Goal: Feedback & Contribution: Submit feedback/report problem

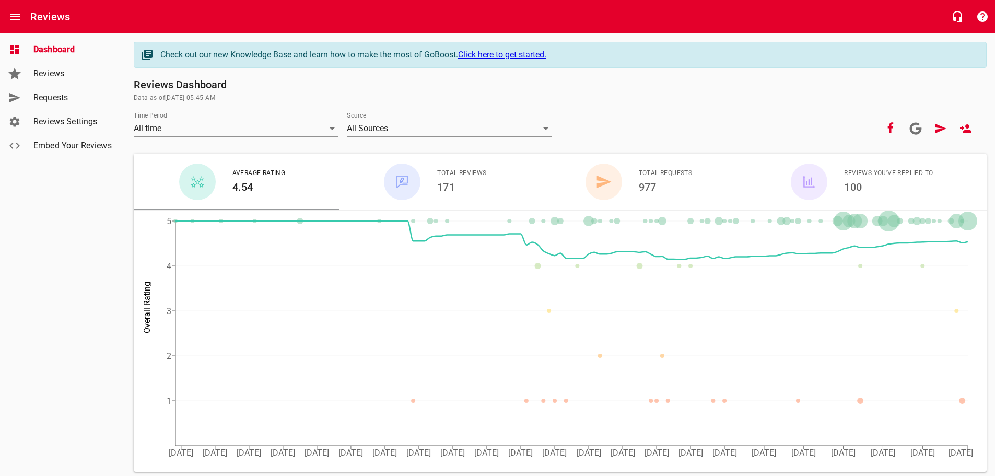
click at [65, 97] on span "Requests" at bounding box center [72, 97] width 79 height 13
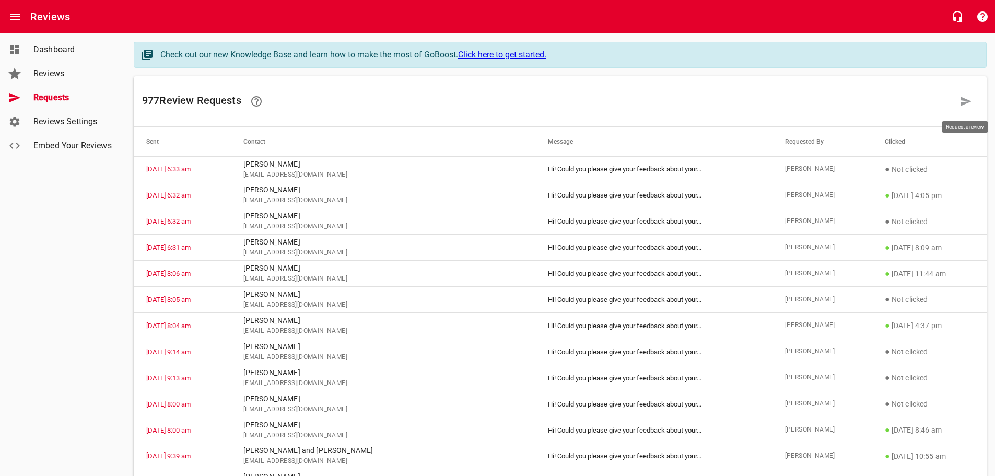
click at [964, 98] on icon at bounding box center [966, 101] width 13 height 13
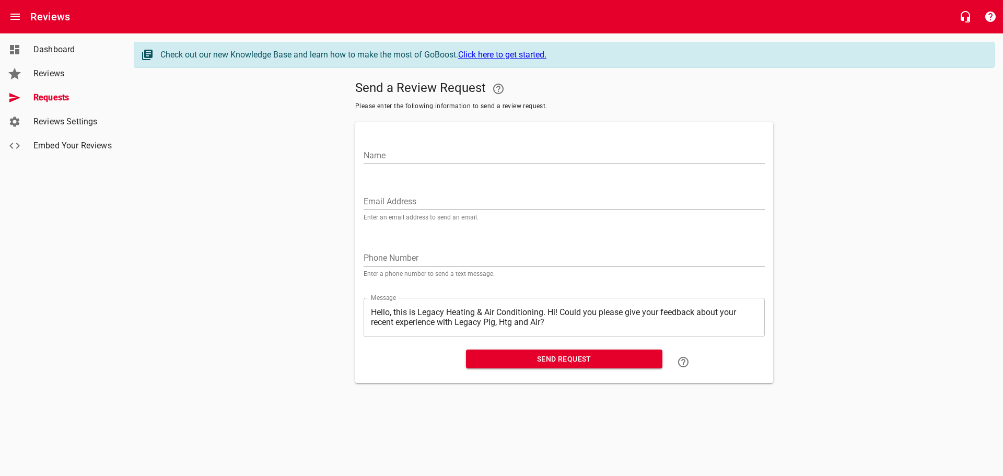
click at [387, 154] on input "Name" at bounding box center [564, 155] width 401 height 17
type input "[PERSON_NAME]"
paste input "[EMAIL_ADDRESS][DOMAIN_NAME]"
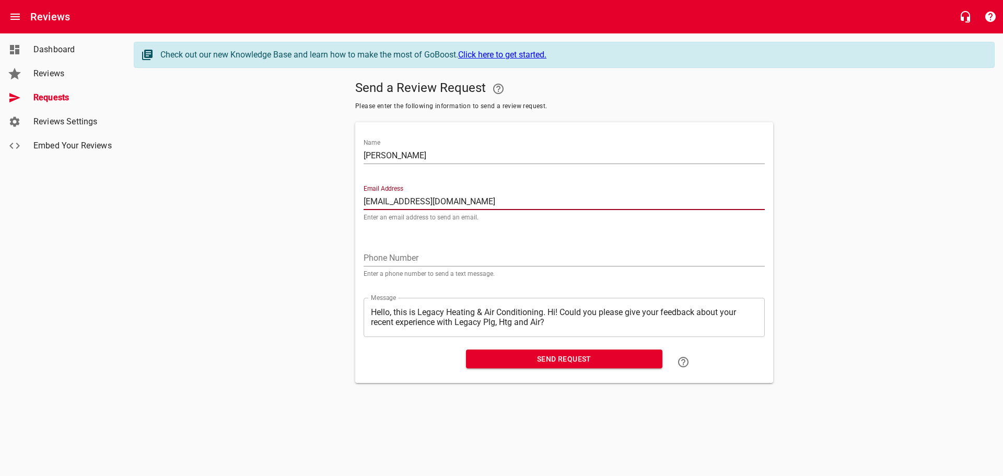
type input "[EMAIL_ADDRESS][DOMAIN_NAME]"
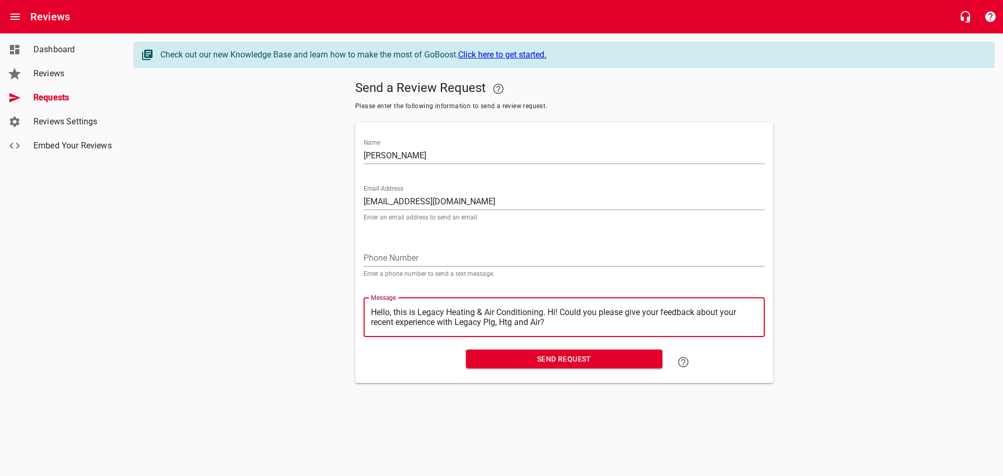
click at [549, 310] on textarea "Hello, this is Legacy Heating & Air Conditioning. Hi! Could you please give you…" at bounding box center [564, 317] width 387 height 20
type textarea "Hello, this is Legacy Heating & Air Conditioning.Hi! Could you please give your…"
type textarea "Hello, this is Legacy Heating & Air ConditioningHi! Could you please give your …"
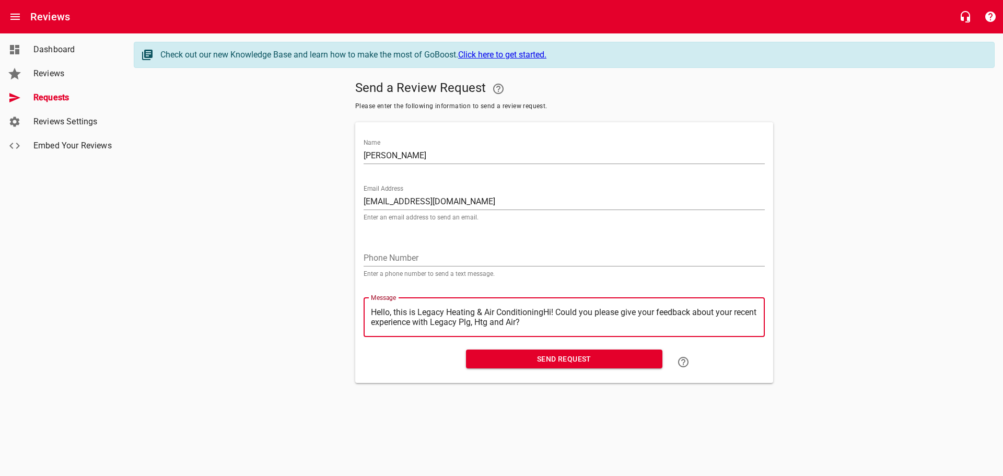
type textarea "Hello, this is Legacy Heating & Air ConditioninHi! Could you please give your f…"
type textarea "Hello, this is Legacy Heating & Air ConditioniHi! Could you please give your fe…"
type textarea "Hello, this is Legacy Heating & Air ConditionHi! Could you please give your fee…"
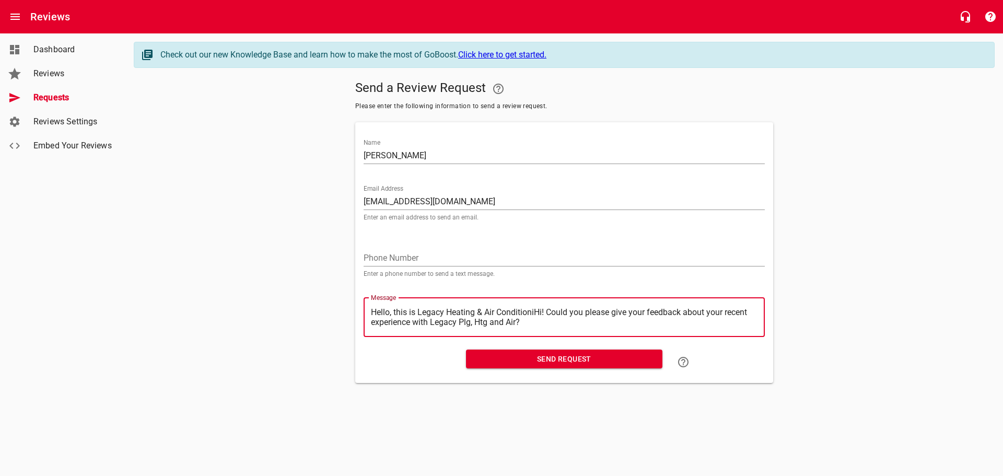
type textarea "Hello, this is Legacy Heating & Air ConditionHi! Could you please give your fee…"
type textarea "Hello, this is Legacy Heating & Air ConditioHi! Could you please give your feed…"
type textarea "Hello, this is Legacy Heating & Air ConditiHi! Could you please give your feedb…"
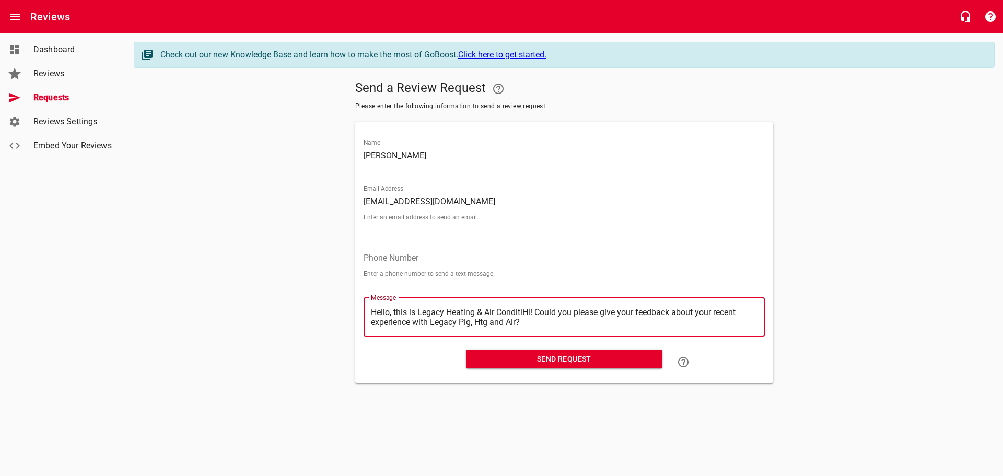
type textarea "Hello, this is Legacy Heating & Air ConditHi! Could you please give your feedba…"
type textarea "Hello, this is Legacy Heating & Air CondiHi! Could you please give your feedbac…"
type textarea "Hello, this is Legacy Heating & Air CondHi! Could you please give your feedback…"
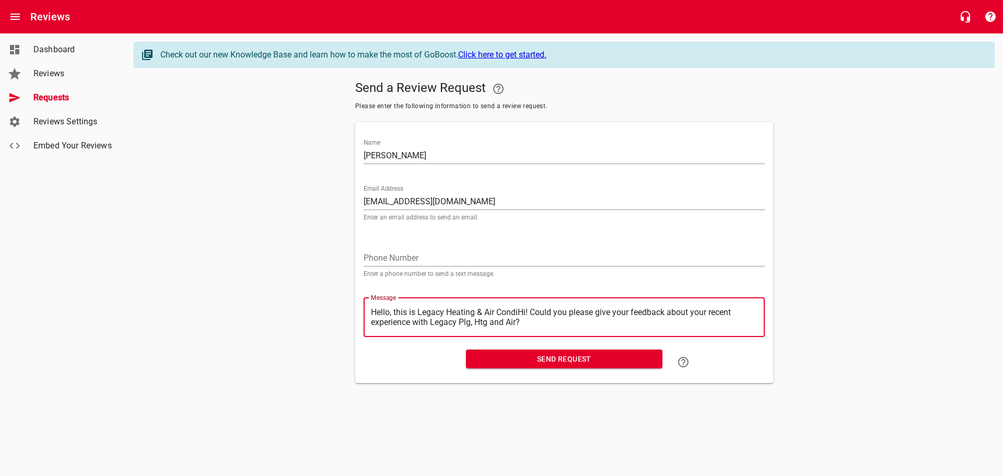
type textarea "Hello, this is Legacy Heating & Air CondHi! Could you please give your feedback…"
type textarea "Hello, this is Legacy Heating & Air ConHi! Could you please give your feedback …"
type textarea "Hello, this is Legacy Heating & Air CoHi! Could you please give your feedback a…"
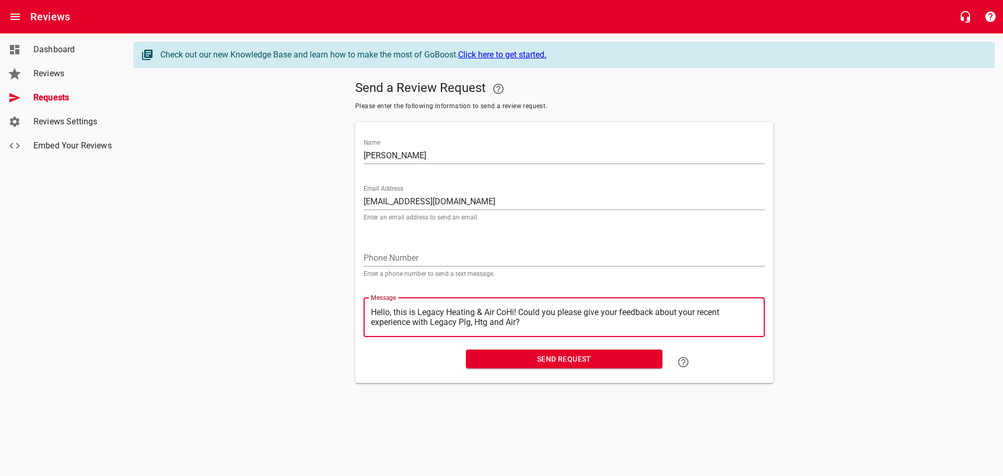
type textarea "Hello, this is Legacy Heating & Air CHi! Could you please give your feedback ab…"
type textarea "Hello, this is Legacy Heating & Air Hi! Could you please give your feedback abo…"
type textarea "Hello, this is Legacy Heating & AirHi! Could you please give your feedback abou…"
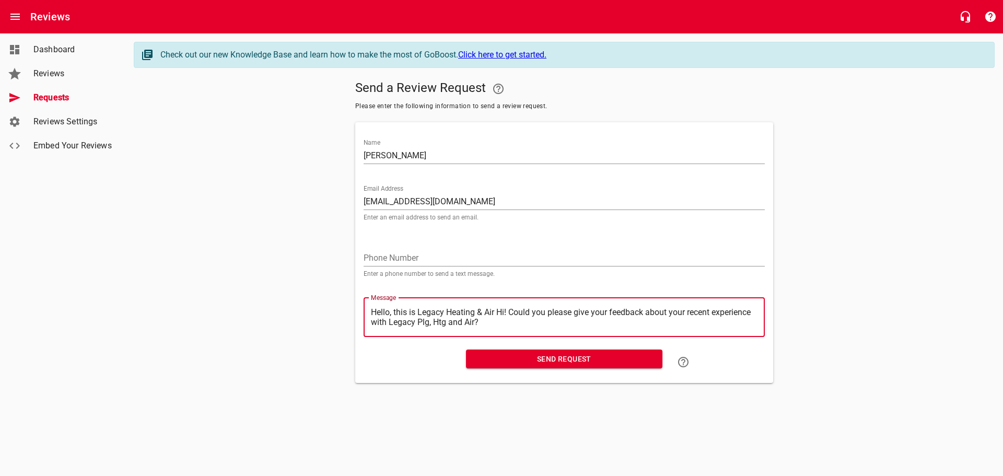
type textarea "Hello, this is Legacy Heating & AirHi! Could you please give your feedback abou…"
type textarea "Hello, this is Legacy Heating & AiHi! Could you please give your feedback about…"
type textarea "Hello, this is Legacy Heating & AHi! Could you please give your feedback about …"
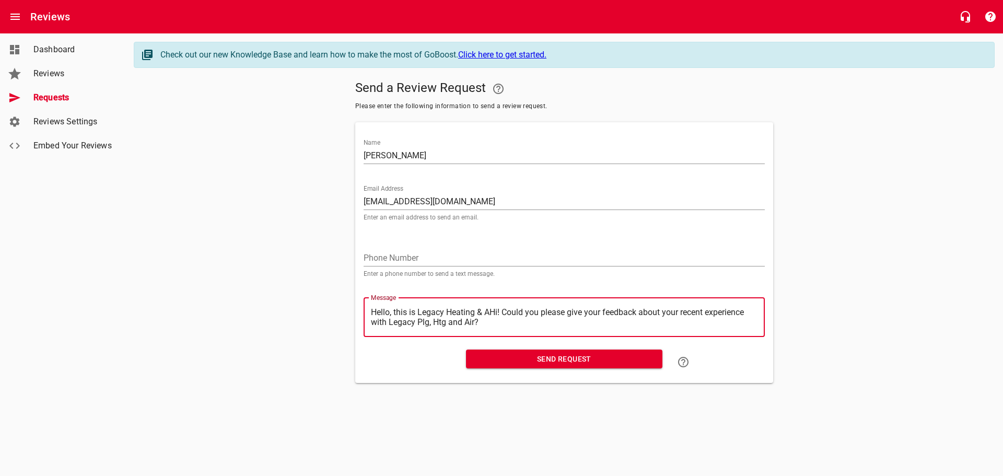
type textarea "Hello, this is Legacy Heating & Hi! Could you please give your feedback about y…"
type textarea "Hello, this is Legacy Heating &Hi! Could you please give your feedback about yo…"
type textarea "Hello, this is Legacy Heating Hi! Could you please give your feedback about you…"
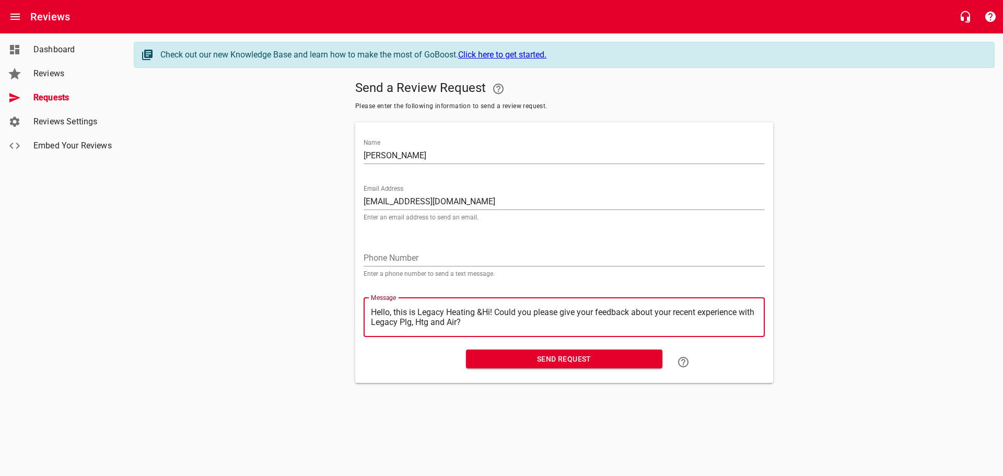
type textarea "Hello, this is Legacy Heating Hi! Could you please give your feedback about you…"
type textarea "Hello, this is Legacy HeatingHi! Could you please give your feedback about your…"
type textarea "Hello, this is Legacy HeatinHi! Could you please give your feedback about your …"
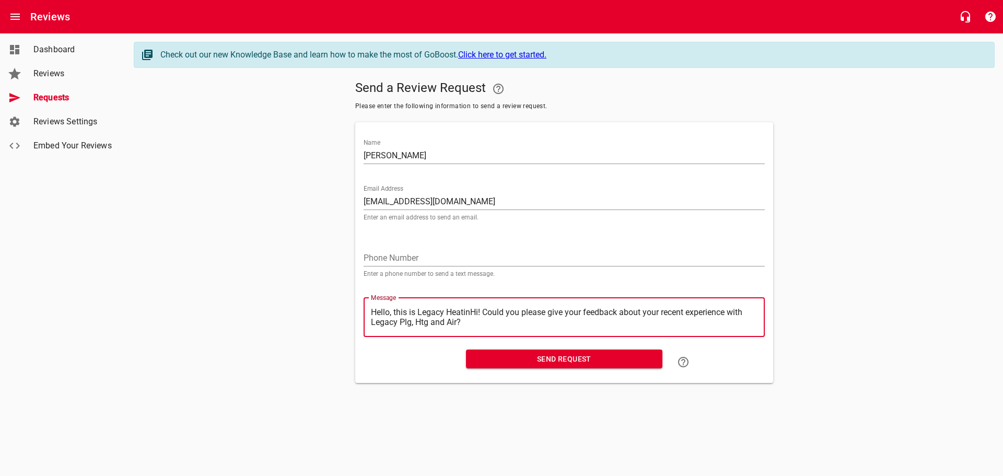
type textarea "Hello, this is Legacy HeatiHi! Could you please give your feedback about your r…"
type textarea "Hello, this is Legacy HeatHi! Could you please give your feedback about your re…"
type textarea "Hello, this is Legacy HeaHi! Could you please give your feedback about your rec…"
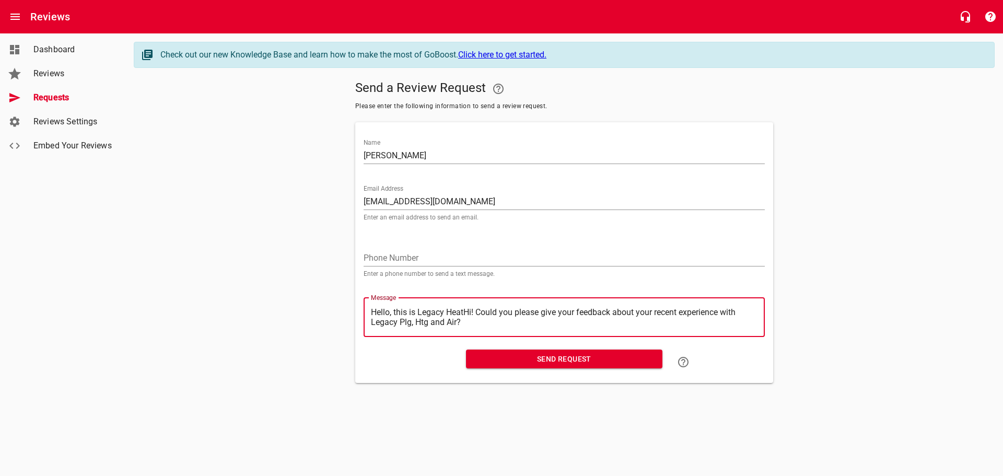
type textarea "Hello, this is Legacy HeaHi! Could you please give your feedback about your rec…"
type textarea "Hello, this is Legacy HeHi! Could you please give your feedback about your rece…"
type textarea "Hello, this is Legacy HHi! Could you please give your feedback about your recen…"
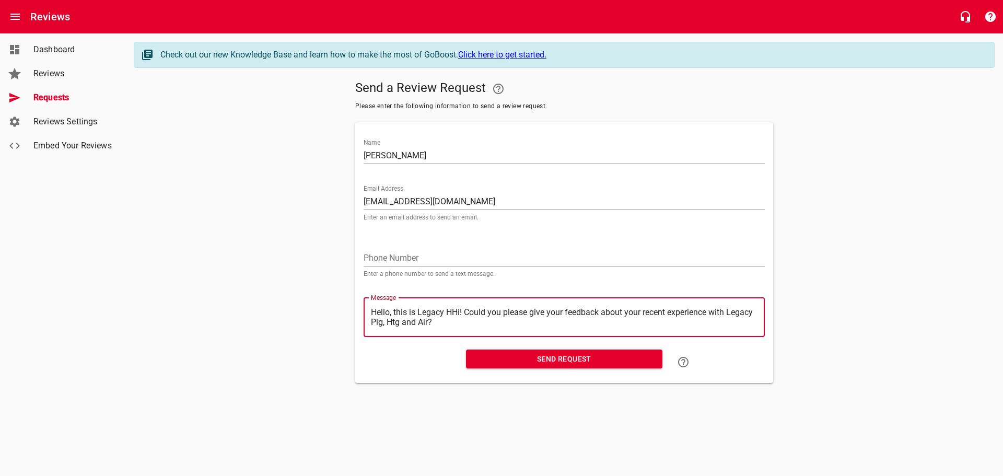
type textarea "Hello, this is Legacy Hi! Could you please give your feedback about your recent…"
type textarea "Hello, this is LegacyHi! Could you please give your feedback about your recent …"
type textarea "Hello, this is LegacHi! Could you please give your feedback about your recent e…"
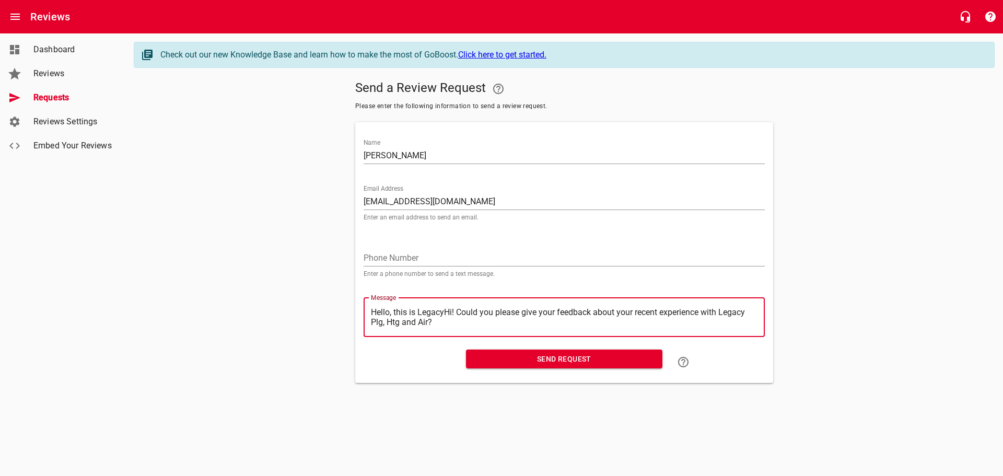
type textarea "Hello, this is LegacHi! Could you please give your feedback about your recent e…"
type textarea "Hello, this is LegaHi! Could you please give your feedback about your recent ex…"
type textarea "Hello, this is LegHi! Could you please give your feedback about your recent exp…"
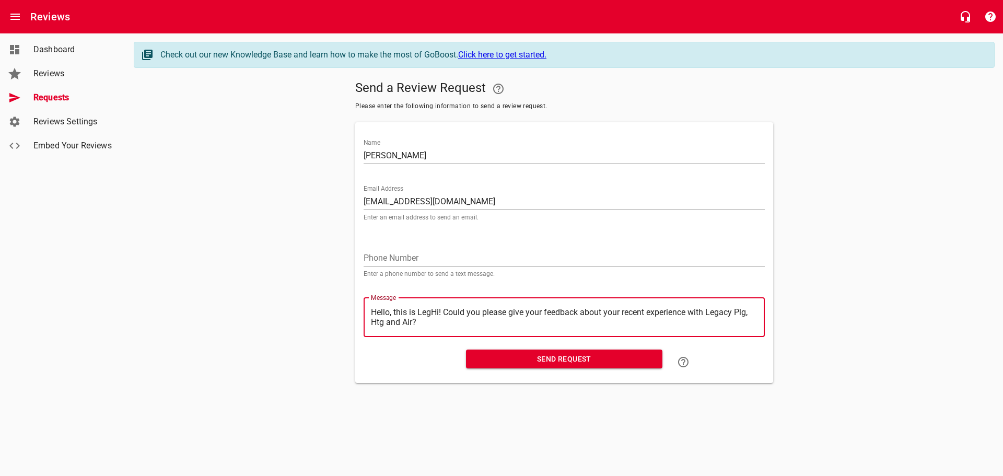
type textarea "Hello, this is LeHi! Could you please give your feedback about your recent expe…"
type textarea "Hello, this is LHi! Could you please give your feedback about your recent exper…"
type textarea "Hello, this is Hi! Could you please give your feedback about your recent experi…"
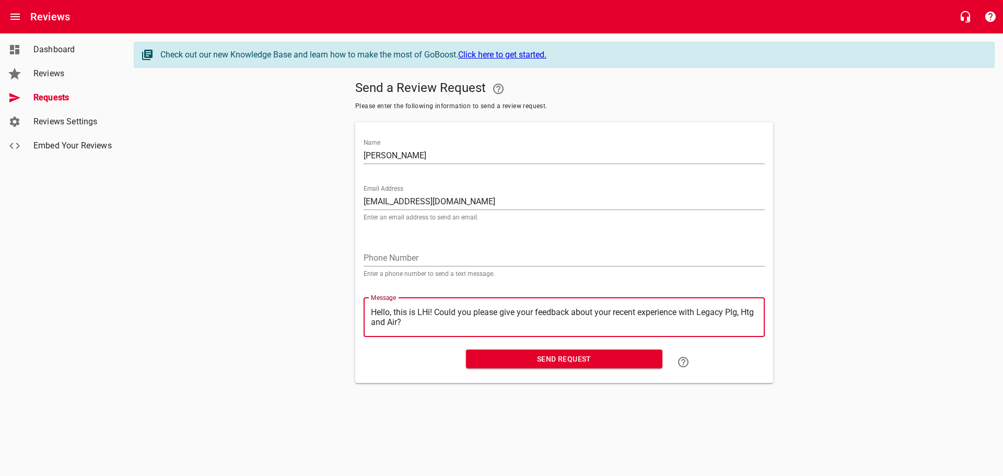
type textarea "Hello, this is Hi! Could you please give your feedback about your recent experi…"
type textarea "Hello, this isHi! Could you please give your feedback about your recent experie…"
type textarea "Hello, this iHi! Could you please give your feedback about your recent experien…"
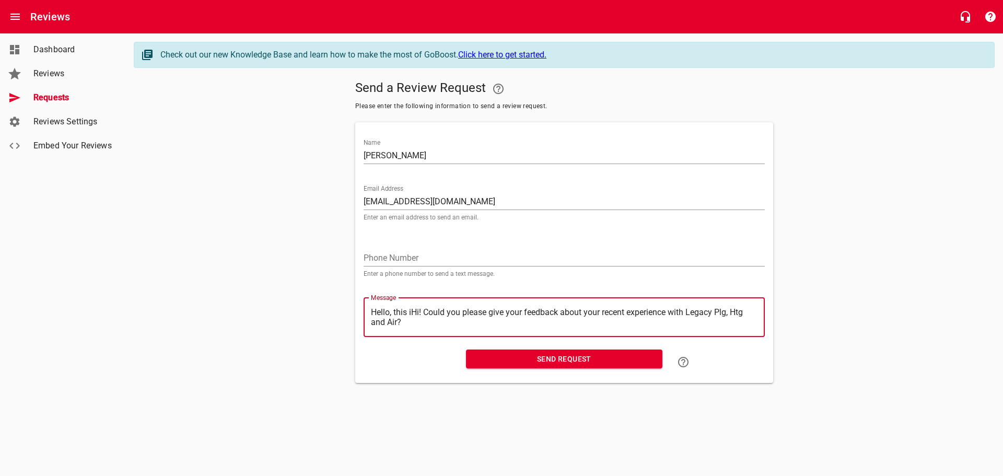
type textarea "Hello, this Hi! Could you please give your feedback about your recent experienc…"
type textarea "Hello, thisHi! Could you please give your feedback about your recent experience…"
type textarea "Hello, thiHi! Could you please give your feedback about your recent experience …"
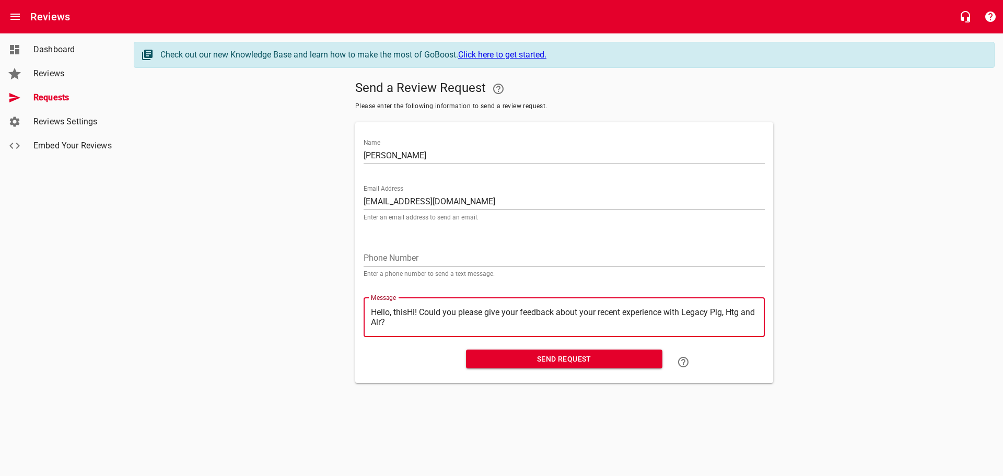
type textarea "Hello, thiHi! Could you please give your feedback about your recent experience …"
type textarea "Hello, thHi! Could you please give your feedback about your recent experience w…"
type textarea "Hello, tHi! Could you please give your feedback about your recent experience wi…"
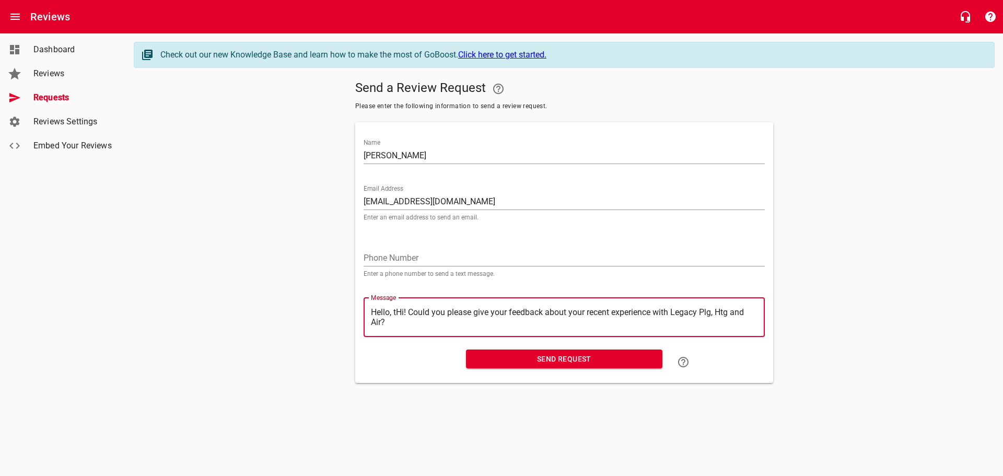
type textarea "Hello, Hi! Could you please give your feedback about your recent experience wit…"
type textarea "Hello,Hi! Could you please give your feedback about your recent experience with…"
type textarea "HelloHi! Could you please give your feedback about your recent experience with …"
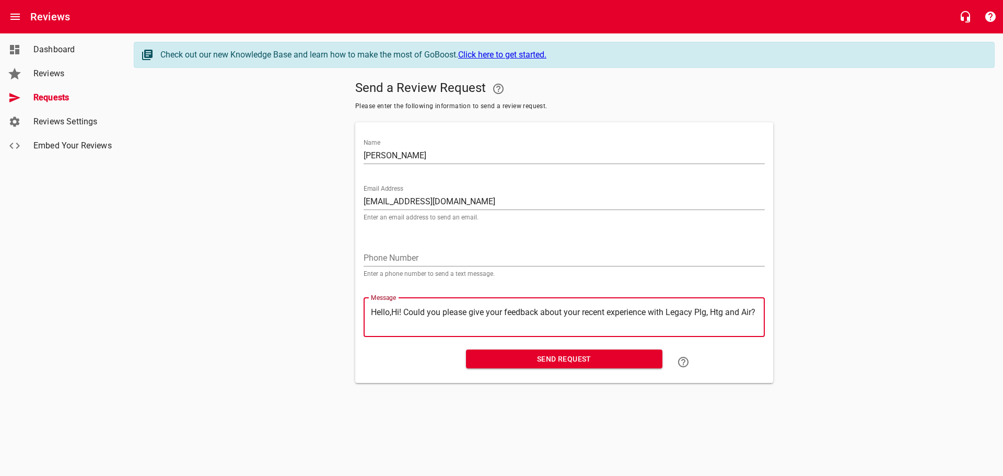
type textarea "HelloHi! Could you please give your feedback about your recent experience with …"
type textarea "HellHi! Could you please give your feedback about your recent experience with L…"
type textarea "HelHi! Could you please give your feedback about your recent experience with Le…"
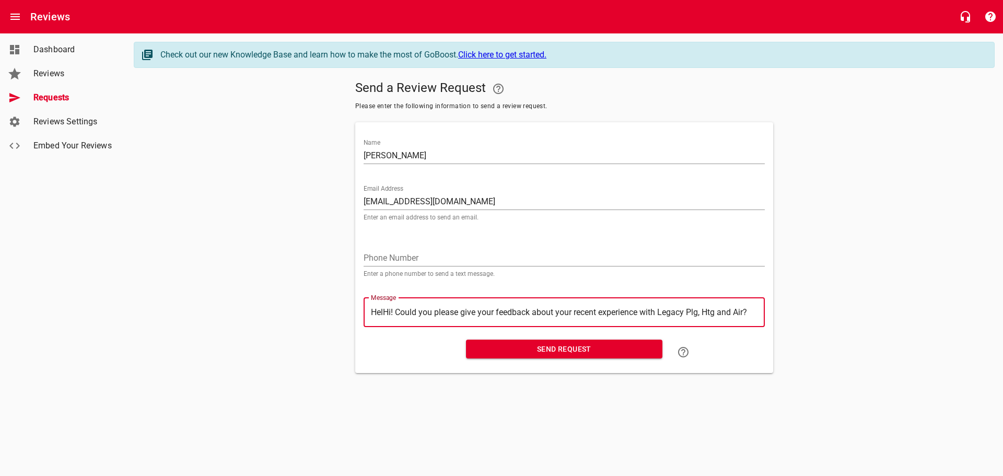
type textarea "HeHi! Could you please give your feedback about your recent experience with Leg…"
type textarea "HHi! Could you please give your feedback about your recent experience with Lega…"
type textarea "Hi! Could you please give your feedback about your recent experience with Legac…"
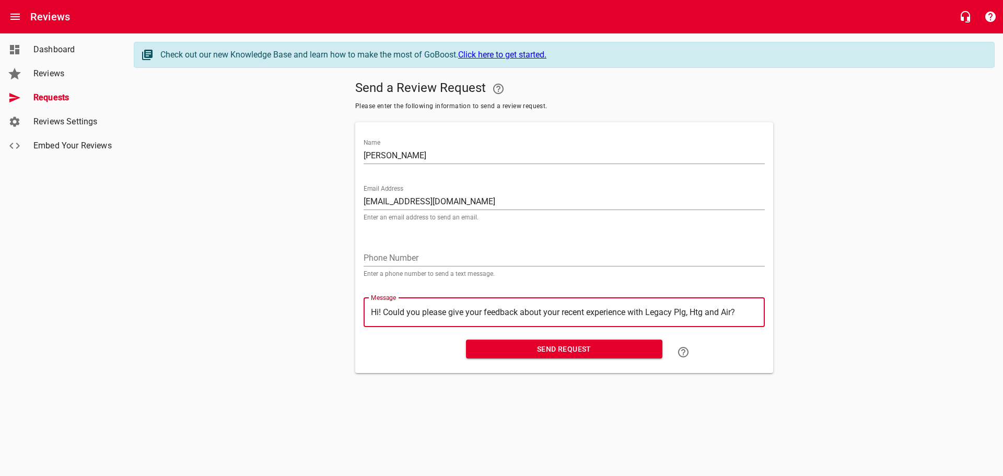
type textarea "Hi! Could you please give your feedback about your recent experience with Legac…"
click at [551, 352] on span "Send Request" at bounding box center [564, 349] width 180 height 13
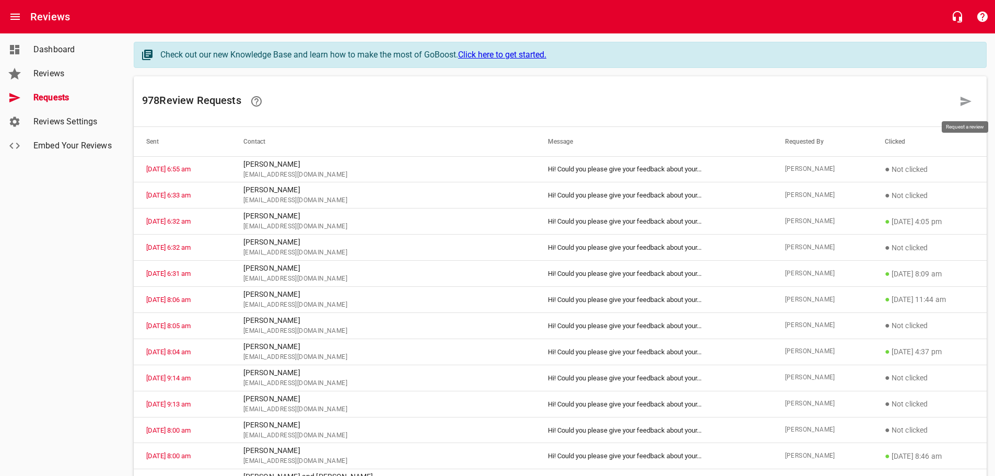
click at [963, 101] on icon at bounding box center [966, 101] width 13 height 13
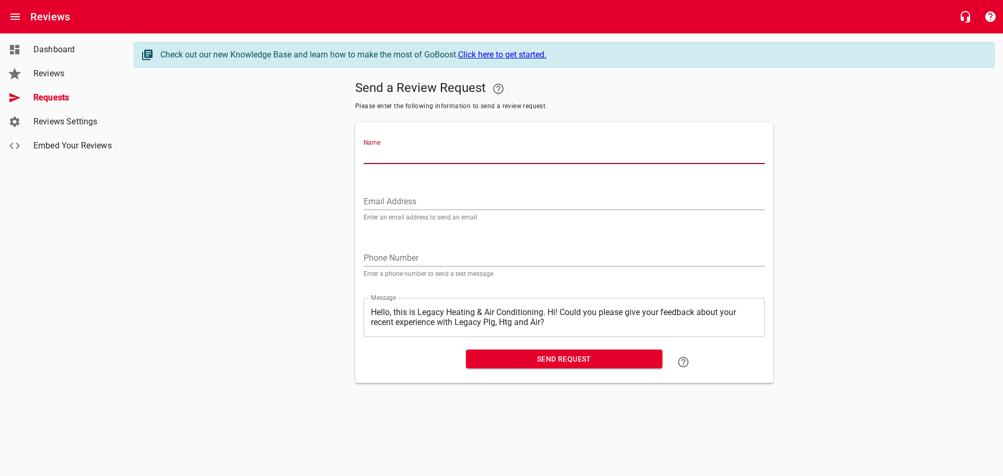
click at [366, 148] on input "Name" at bounding box center [564, 155] width 401 height 17
type input "[PERSON_NAME]"
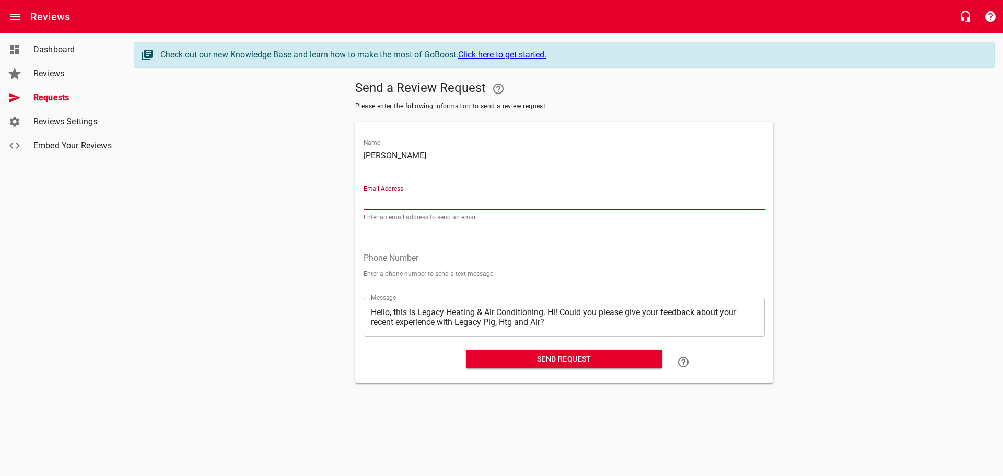
paste input "[EMAIL_ADDRESS][DOMAIN_NAME]"
type input "[EMAIL_ADDRESS][DOMAIN_NAME]"
click at [549, 313] on textarea "Hello, this is Legacy Heating & Air Conditioning. Hi! Could you please give you…" at bounding box center [564, 317] width 387 height 20
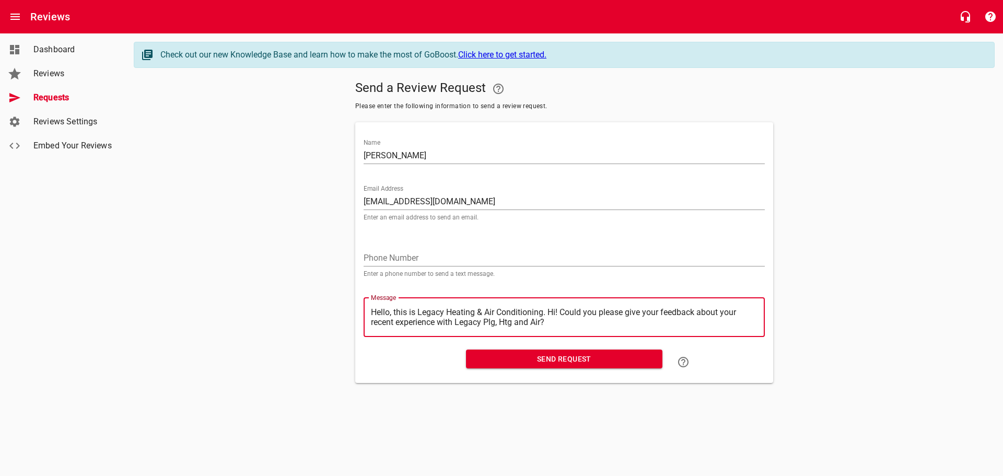
type textarea "Hello, this is Legacy Heating & Air Conditioning.Hi! Could you please give your…"
type textarea "Hello, this is Legacy Heating & Air ConditioningHi! Could you please give your …"
type textarea "Hello, this is Legacy Heating & Air ConditioninHi! Could you please give your f…"
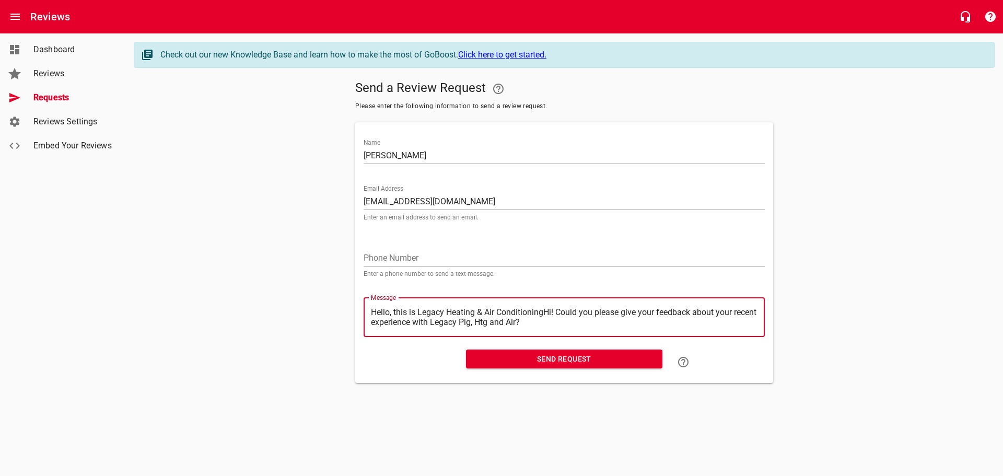
type textarea "Hello, this is Legacy Heating & Air ConditioninHi! Could you please give your f…"
type textarea "Hello, this is Legacy Heating & Air ConditioniHi! Could you please give your fe…"
type textarea "Hello, this is Legacy Heating & Air ConditionHi! Could you please give your fee…"
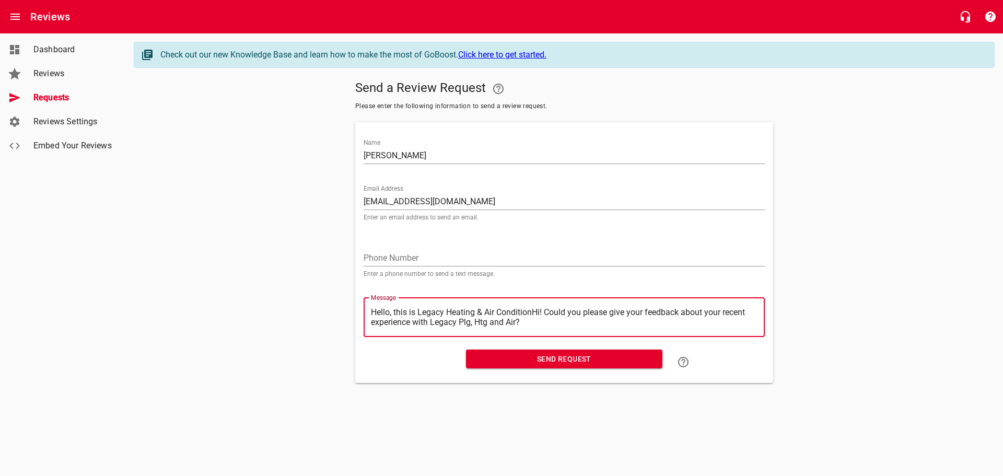
type textarea "Hello, this is Legacy Heating & Air ConditioHi! Could you please give your feed…"
type textarea "Hello, this is Legacy Heating & Air ConditiHi! Could you please give your feedb…"
type textarea "Hello, this is Legacy Heating & Air ConditHi! Could you please give your feedba…"
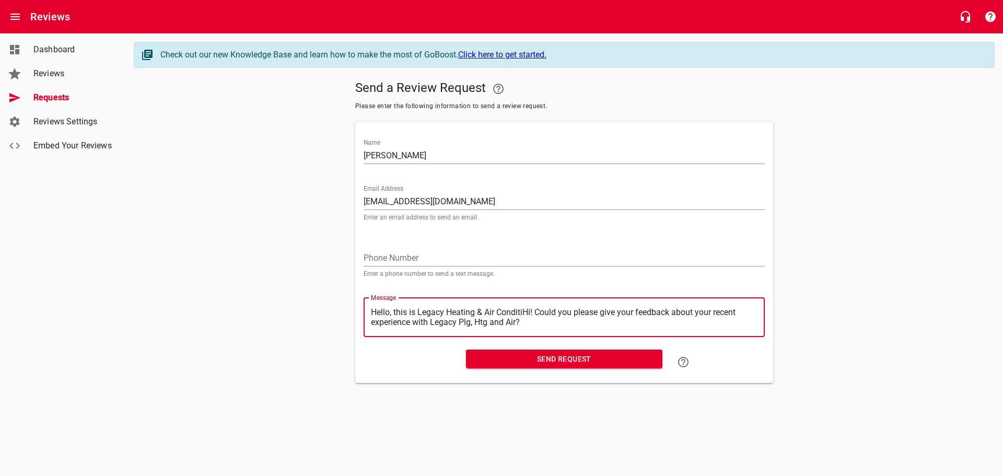
type textarea "Hello, this is Legacy Heating & Air ConditHi! Could you please give your feedba…"
type textarea "Hello, this is Legacy Heating & Air CondiHi! Could you please give your feedbac…"
type textarea "Hello, this is Legacy Heating & Air CondHi! Could you please give your feedback…"
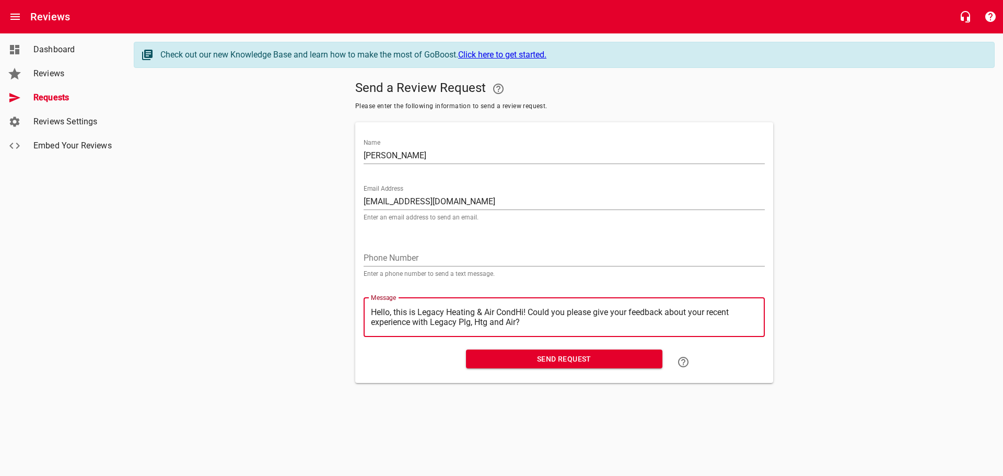
type textarea "Hello, this is Legacy Heating & Air ConHi! Could you please give your feedback …"
type textarea "Hello, this is Legacy Heating & Air CoHi! Could you please give your feedback a…"
type textarea "Hello, this is Legacy Heating & Air CHi! Could you please give your feedback ab…"
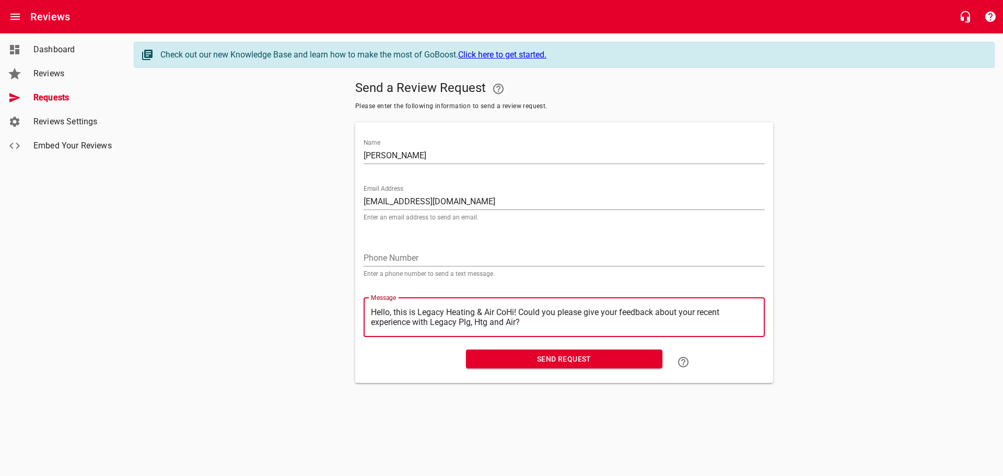
type textarea "Hello, this is Legacy Heating & Air CHi! Could you please give your feedback ab…"
type textarea "Hello, this is Legacy Heating & Air Hi! Could you please give your feedback abo…"
type textarea "Hello, this is Legacy Heating & AirHi! Could you please give your feedback abou…"
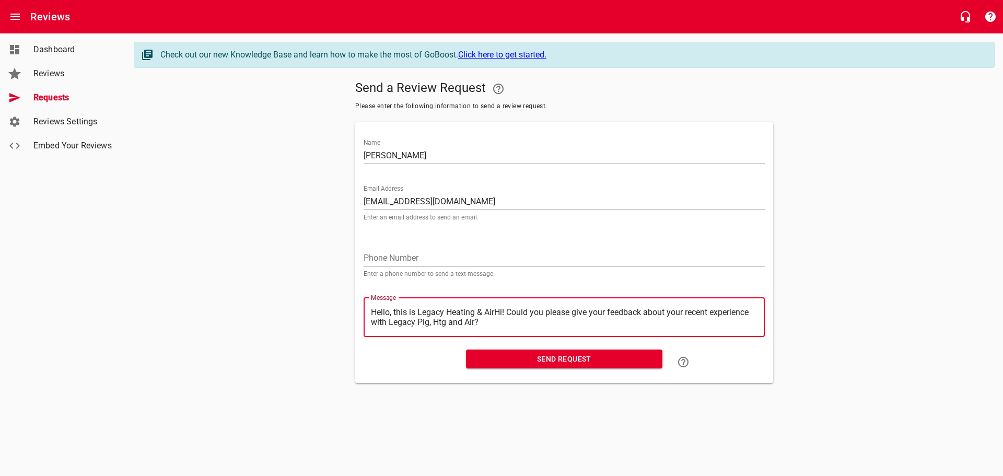
type textarea "Hello, this is Legacy Heating & AiHi! Could you please give your feedback about…"
type textarea "Hello, this is Legacy Heating & AHi! Could you please give your feedback about …"
type textarea "Hello, this is Legacy Heating & Hi! Could you please give your feedback about y…"
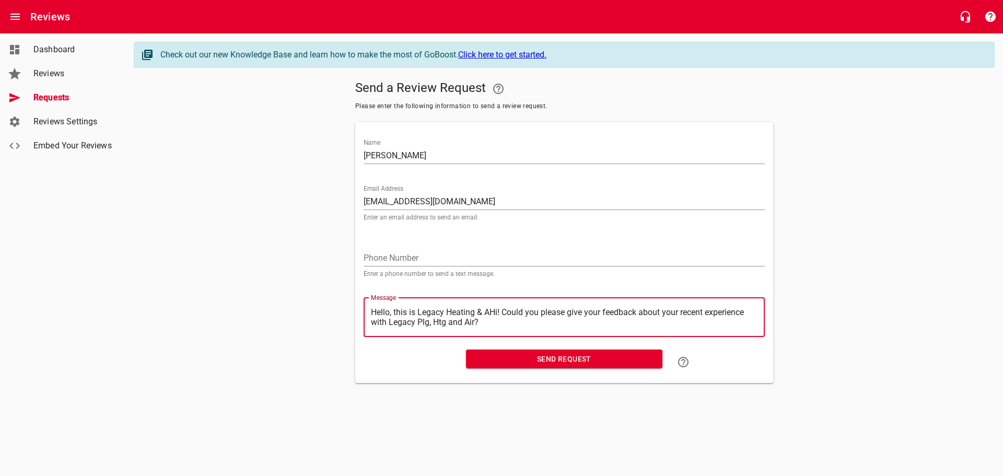
type textarea "Hello, this is Legacy Heating & Hi! Could you please give your feedback about y…"
type textarea "Hello, this is Legacy Heating &Hi! Could you please give your feedback about yo…"
type textarea "Hello, this is Legacy Heating Hi! Could you please give your feedback about you…"
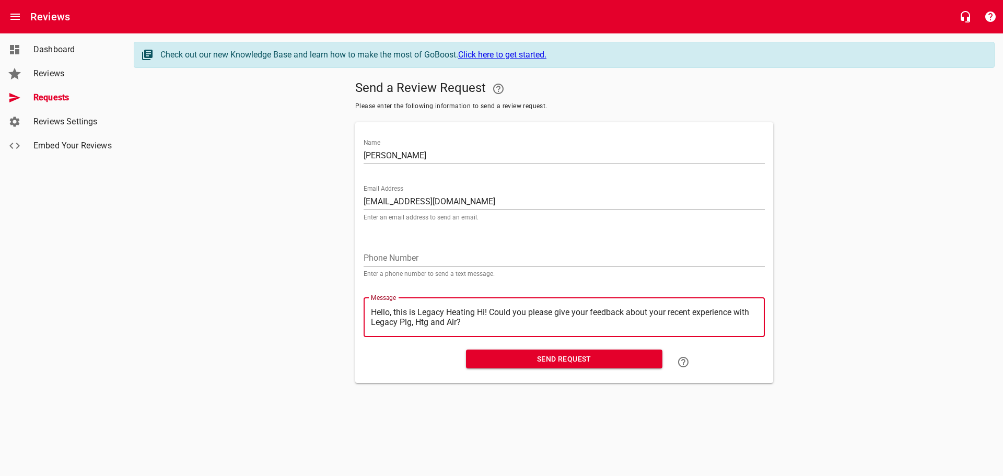
type textarea "Hello, this is Legacy HeatingHi! Could you please give your feedback about your…"
type textarea "Hello, this is Legacy HeatinHi! Could you please give your feedback about your …"
type textarea "Hello, this is Legacy HeatiHi! Could you please give your feedback about your r…"
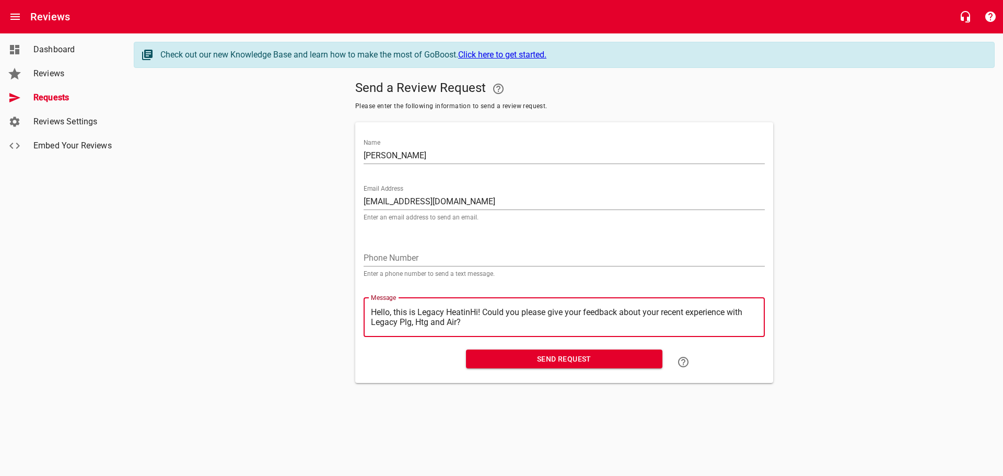
type textarea "Hello, this is Legacy HeatiHi! Could you please give your feedback about your r…"
type textarea "Hello, this is Legacy HeatHi! Could you please give your feedback about your re…"
type textarea "Hello, this is Legacy HeaHi! Could you please give your feedback about your rec…"
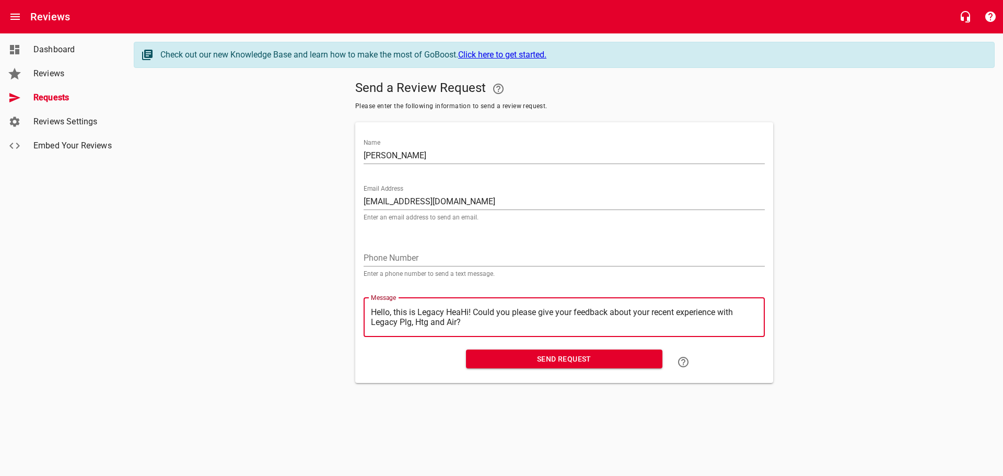
type textarea "Hello, this is Legacy HeHi! Could you please give your feedback about your rece…"
type textarea "Hello, this is Legacy HHi! Could you please give your feedback about your recen…"
type textarea "Hello, this is Legacy Hi! Could you please give your feedback about your recent…"
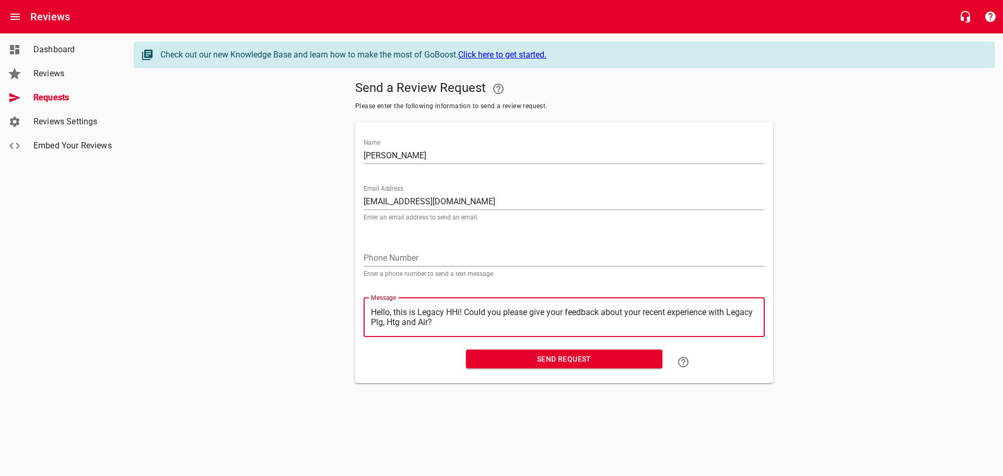
type textarea "Hello, this is Legacy Hi! Could you please give your feedback about your recent…"
type textarea "Hello, this is LegacyHi! Could you please give your feedback about your recent …"
type textarea "Hello, this is LegacHi! Could you please give your feedback about your recent e…"
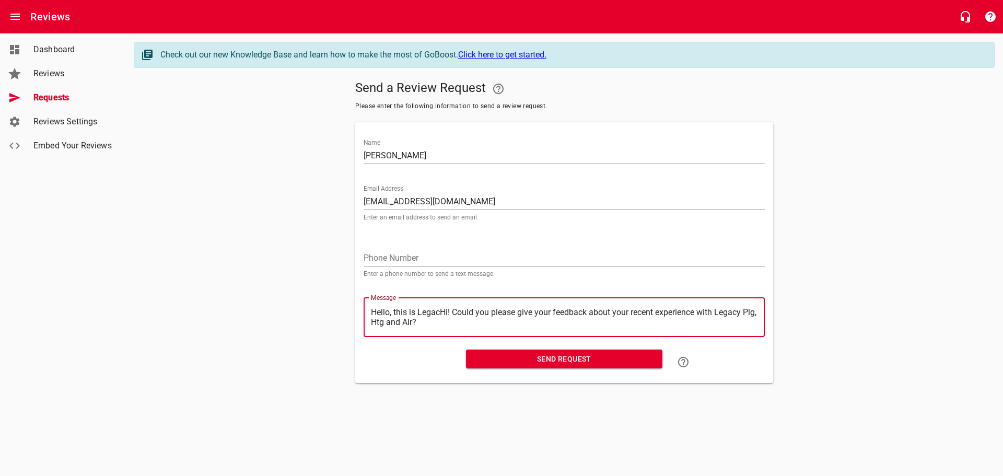
type textarea "Hello, this is LegaHi! Could you please give your feedback about your recent ex…"
type textarea "Hello, this is LegHi! Could you please give your feedback about your recent exp…"
type textarea "Hello, this is LeHi! Could you please give your feedback about your recent expe…"
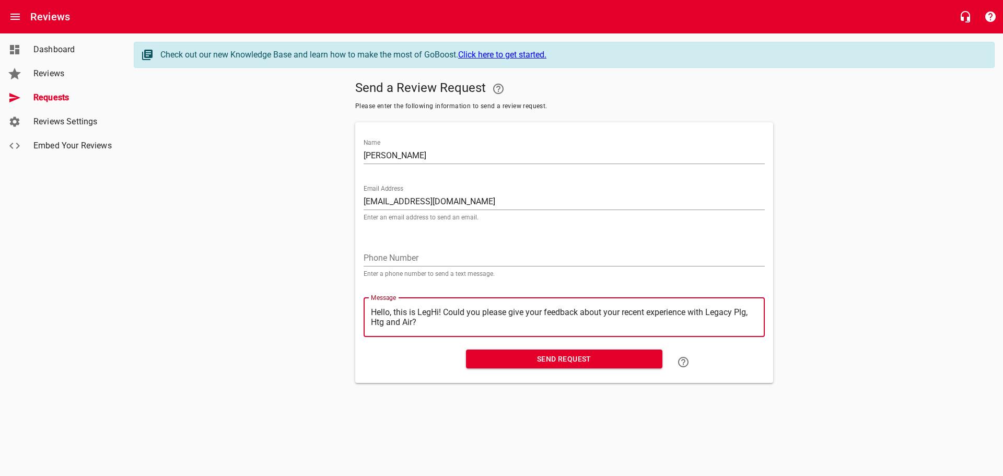
type textarea "Hello, this is LeHi! Could you please give your feedback about your recent expe…"
type textarea "Hello, this is LHi! Could you please give your feedback about your recent exper…"
type textarea "Hello, this is Hi! Could you please give your feedback about your recent experi…"
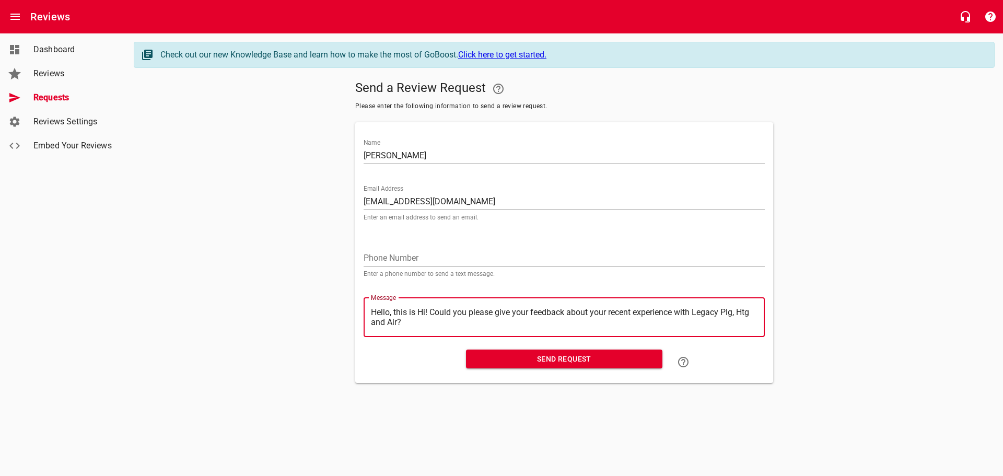
type textarea "Hello, this isHi! Could you please give your feedback about your recent experie…"
type textarea "Hello, this iHi! Could you please give your feedback about your recent experien…"
type textarea "Hello, this Hi! Could you please give your feedback about your recent experienc…"
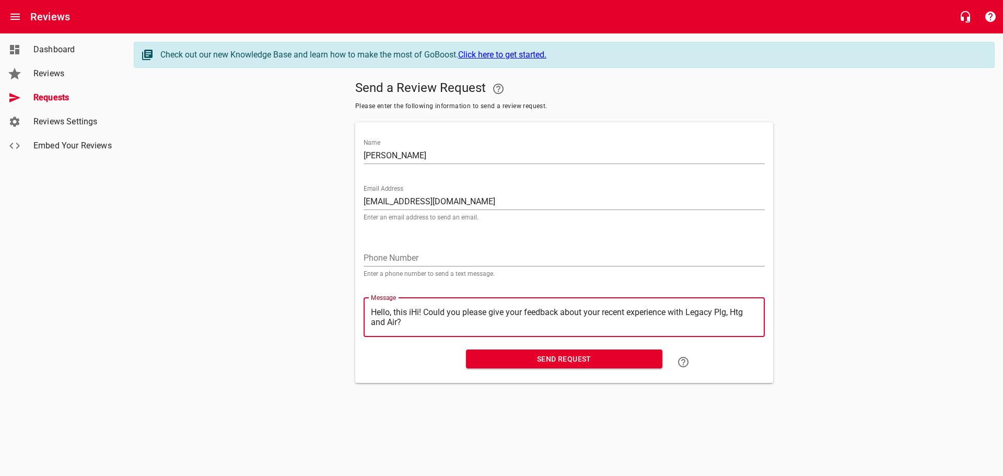
type textarea "Hello, this Hi! Could you please give your feedback about your recent experienc…"
type textarea "Hello, thisHi! Could you please give your feedback about your recent experience…"
type textarea "Hello, thiHi! Could you please give your feedback about your recent experience …"
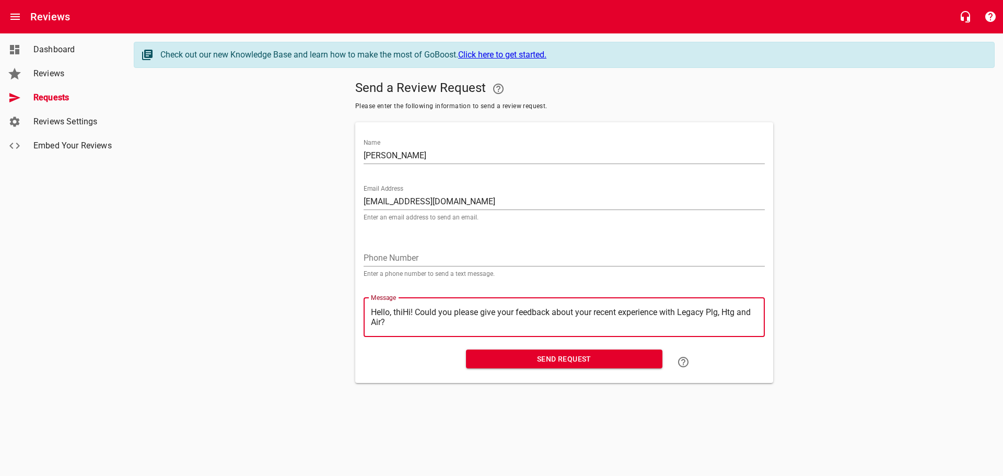
type textarea "Hello, thHi! Could you please give your feedback about your recent experience w…"
type textarea "Hello, tHi! Could you please give your feedback about your recent experience wi…"
type textarea "Hello, Hi! Could you please give your feedback about your recent experience wit…"
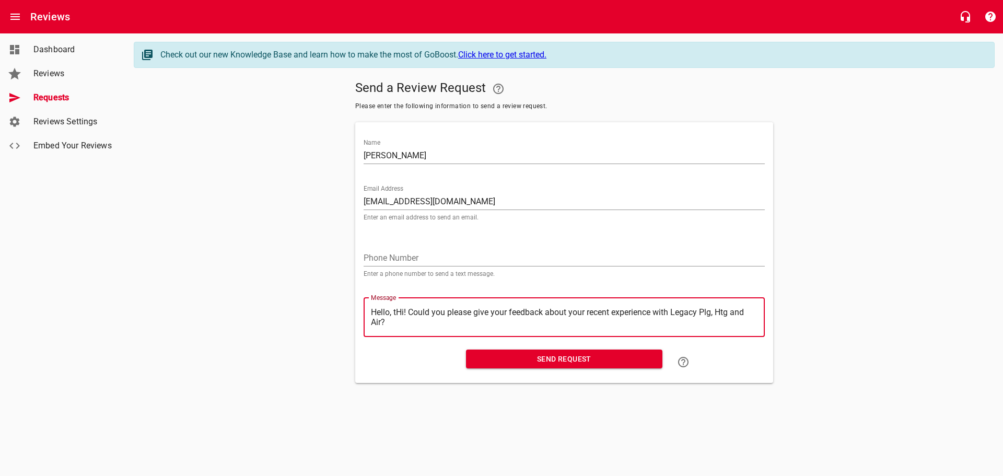
type textarea "Hello, Hi! Could you please give your feedback about your recent experience wit…"
type textarea "Hello,Hi! Could you please give your feedback about your recent experience with…"
type textarea "HelloHi! Could you please give your feedback about your recent experience with …"
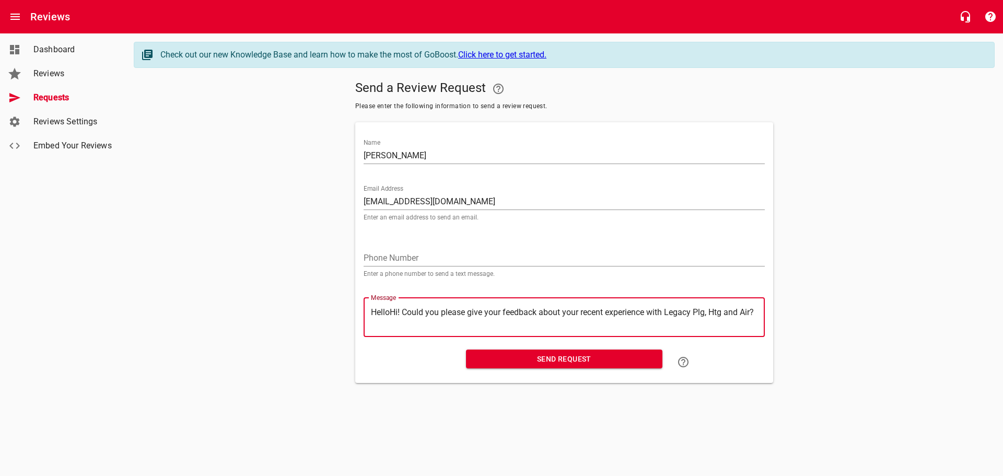
type textarea "HellHi! Could you please give your feedback about your recent experience with L…"
type textarea "HelHi! Could you please give your feedback about your recent experience with Le…"
type textarea "HeHi! Could you please give your feedback about your recent experience with Leg…"
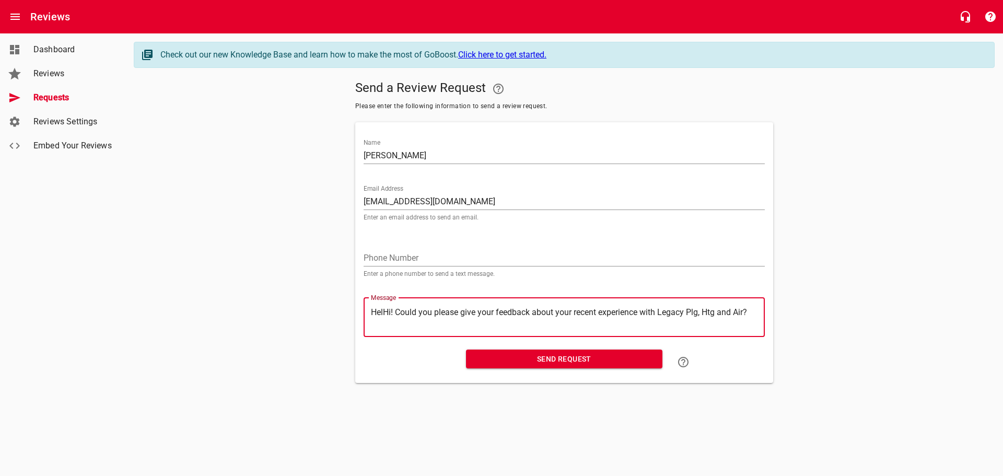
type textarea "HeHi! Could you please give your feedback about your recent experience with Leg…"
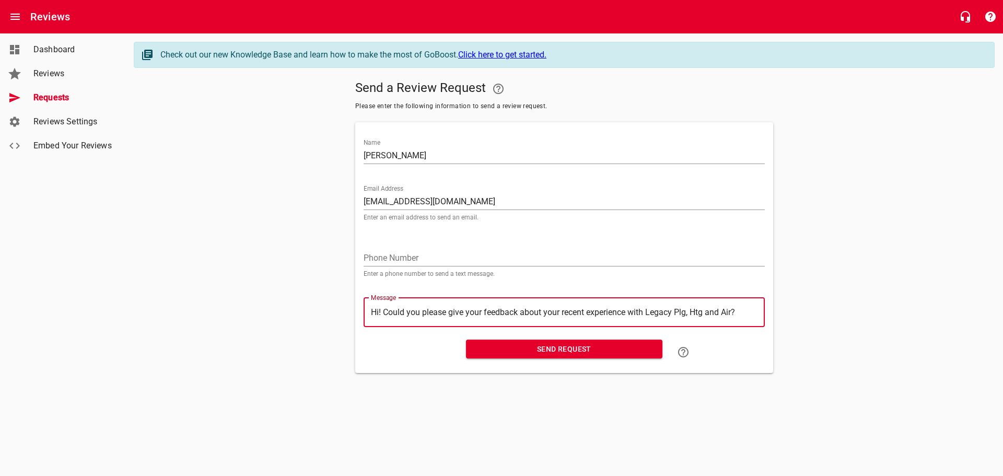
click at [563, 347] on span "Send Request" at bounding box center [564, 349] width 180 height 13
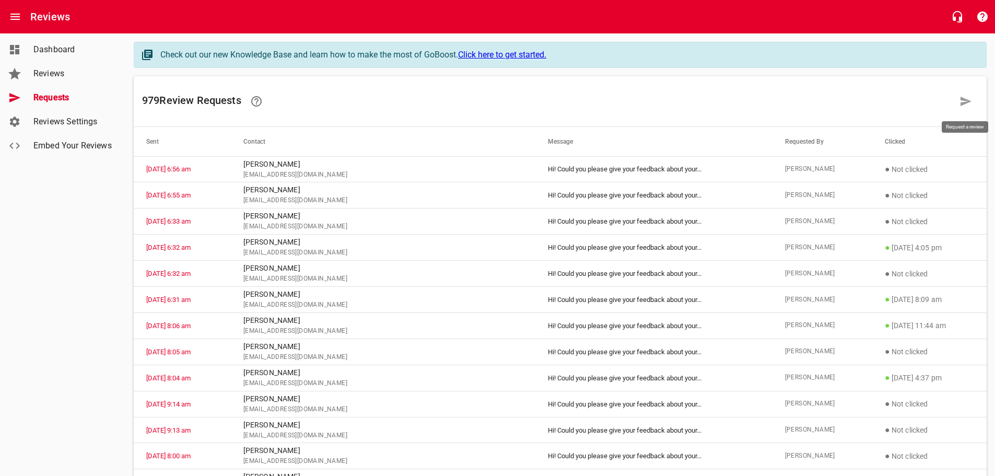
click at [969, 101] on icon at bounding box center [966, 101] width 11 height 9
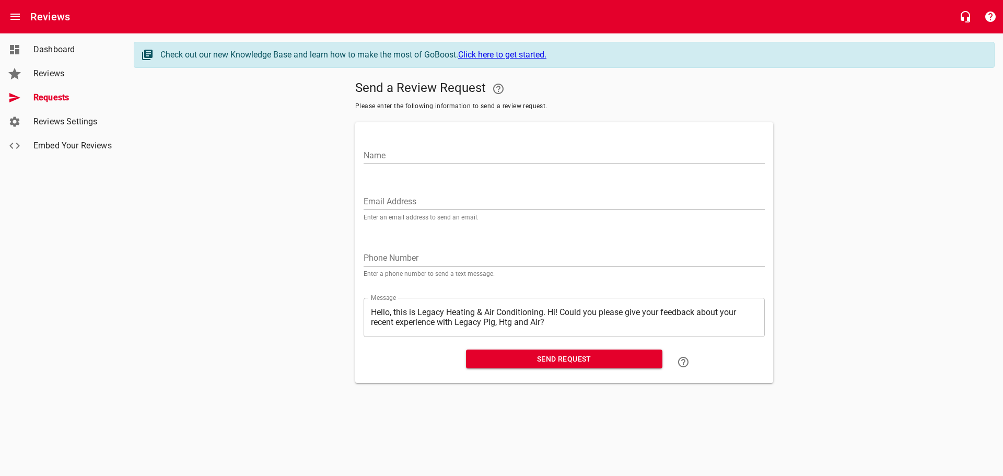
click at [387, 157] on input "Name" at bounding box center [564, 155] width 401 height 17
paste input "[EMAIL_ADDRESS][DOMAIN_NAME]"
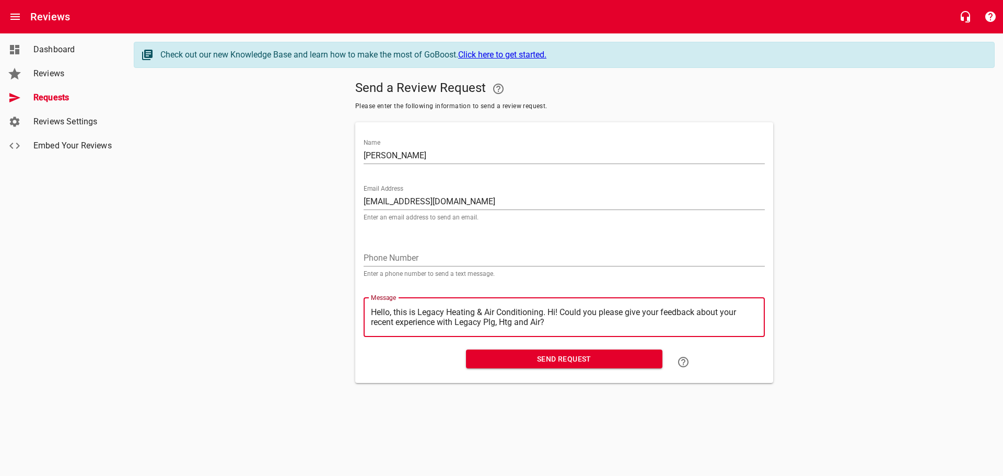
click at [549, 310] on textarea "Hello, this is Legacy Heating & Air Conditioning. Hi! Could you please give you…" at bounding box center [564, 317] width 387 height 20
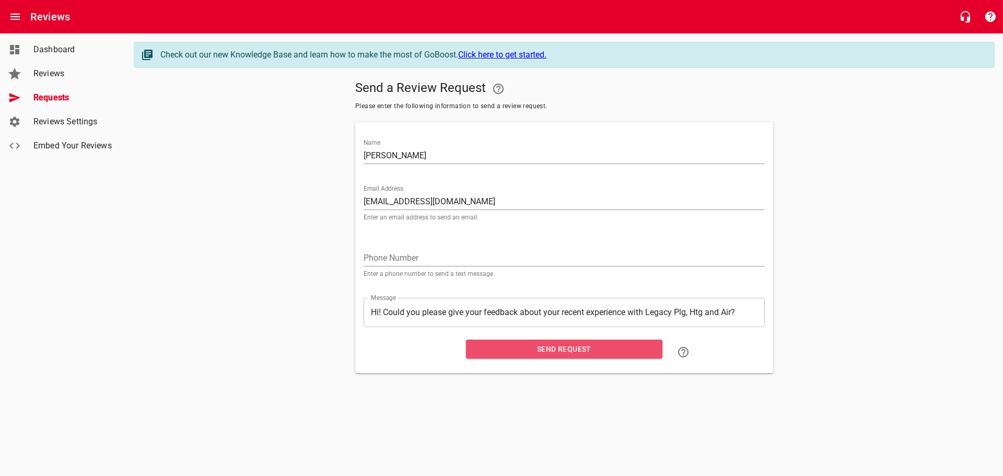
click at [555, 348] on span "Send Request" at bounding box center [564, 349] width 180 height 13
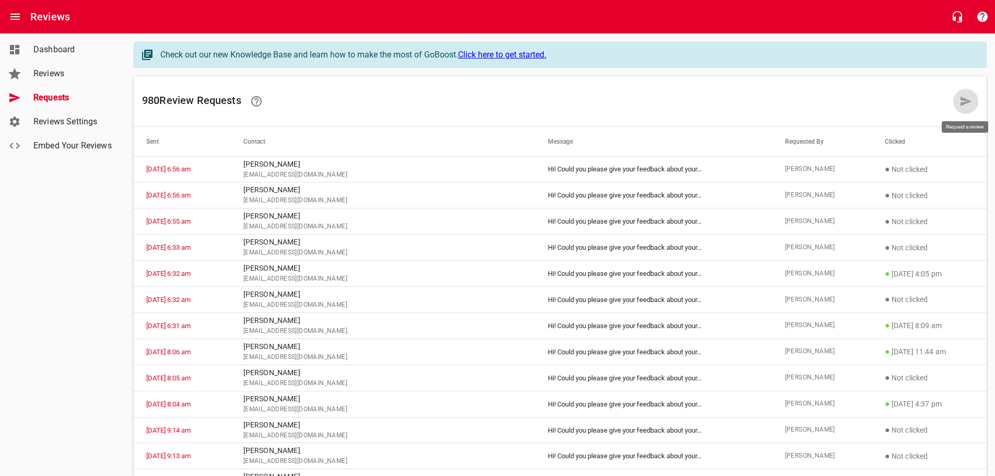
click at [969, 101] on icon at bounding box center [966, 101] width 11 height 9
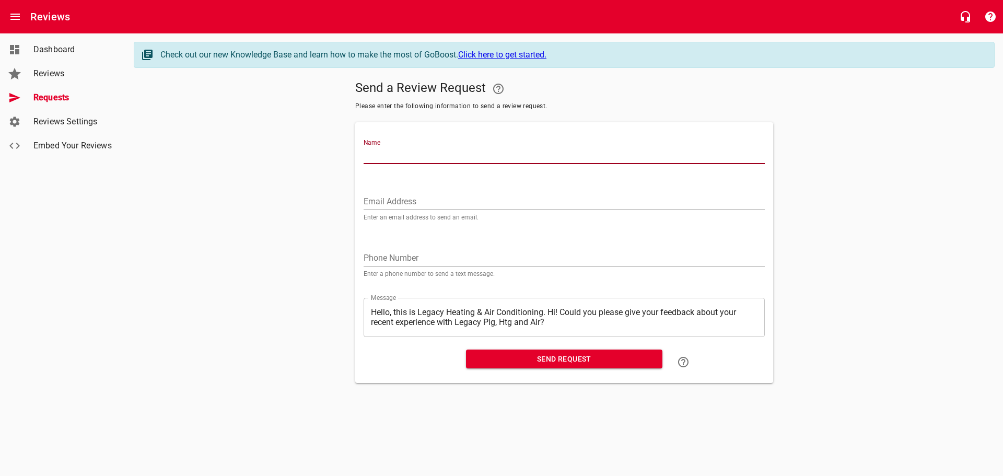
click at [376, 150] on input "Name" at bounding box center [564, 155] width 401 height 17
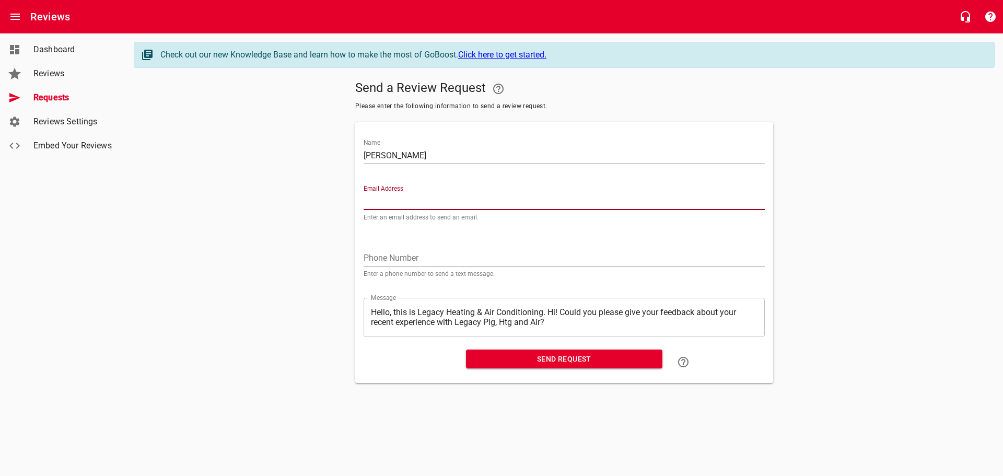
paste input "[EMAIL_ADDRESS][DOMAIN_NAME]"
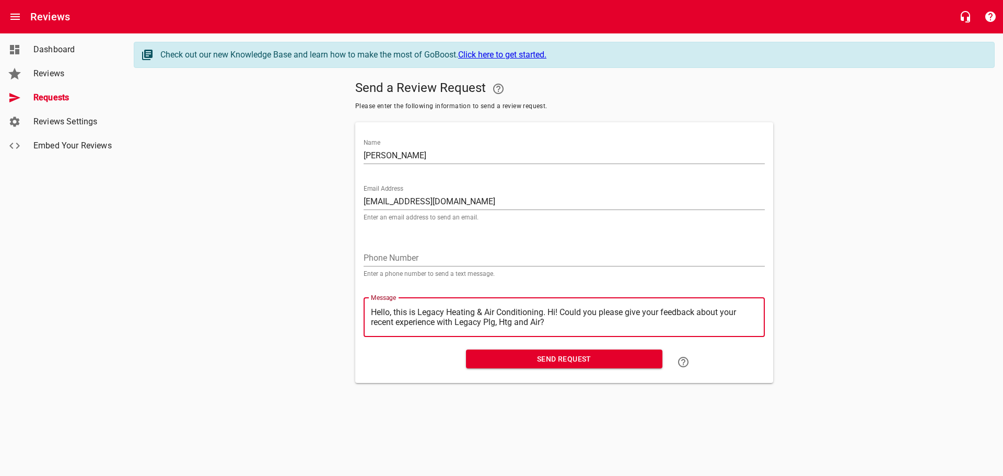
click at [549, 311] on textarea "Hello, this is Legacy Heating & Air Conditioning. Hi! Could you please give you…" at bounding box center [564, 317] width 387 height 20
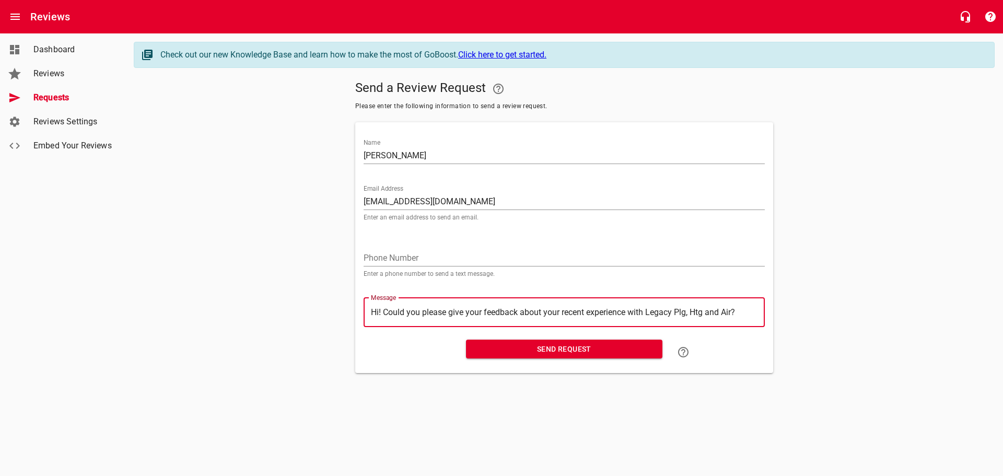
click at [564, 350] on span "Send Request" at bounding box center [564, 349] width 180 height 13
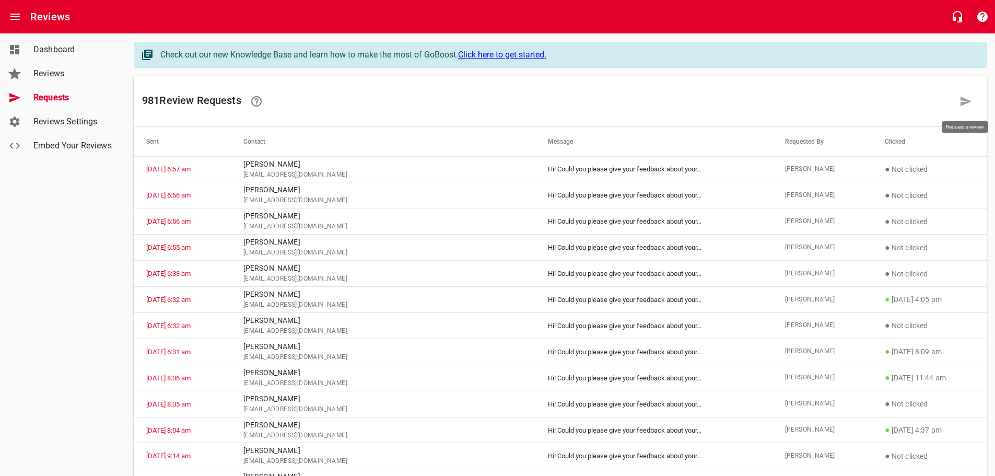
click at [963, 98] on icon at bounding box center [966, 101] width 13 height 13
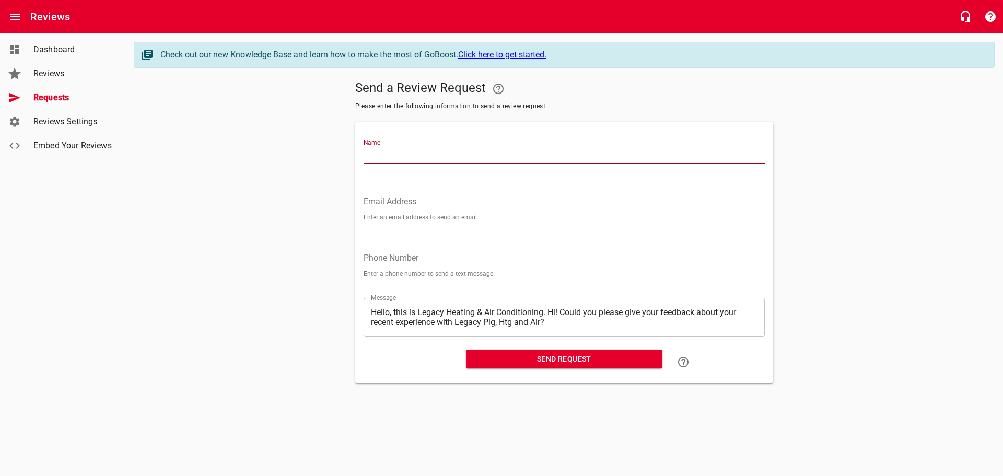
click at [394, 154] on input "Name" at bounding box center [564, 155] width 401 height 17
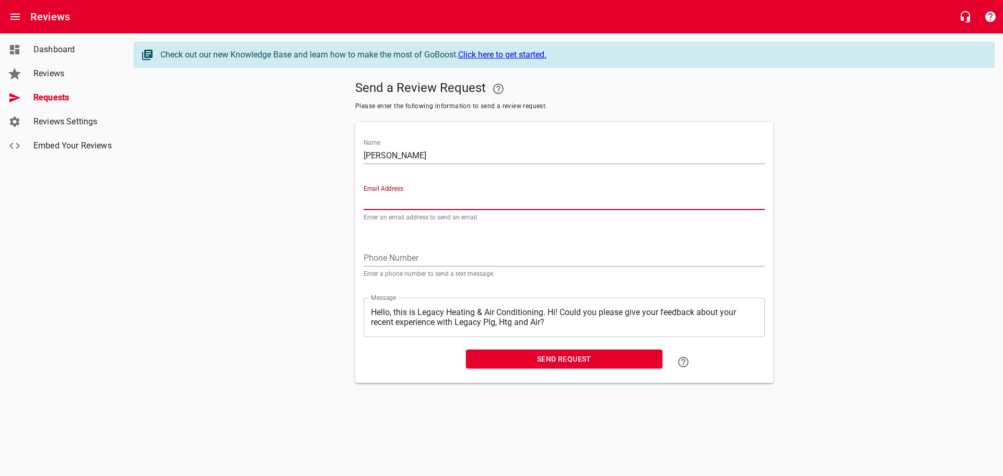
paste input "[EMAIL_ADDRESS][DOMAIN_NAME]"
click at [548, 310] on textarea "Hello, this is Legacy Heating & Air Conditioning. Hi! Could you please give you…" at bounding box center [564, 317] width 387 height 20
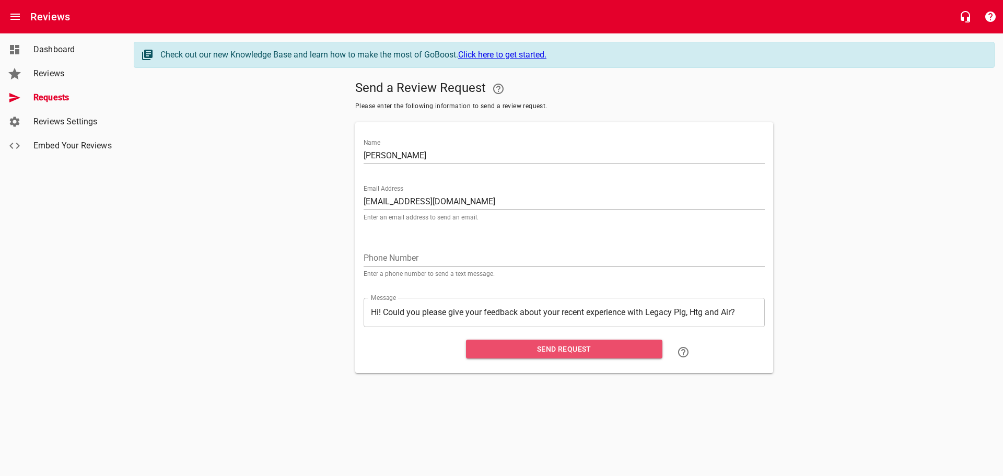
click at [549, 351] on span "Send Request" at bounding box center [564, 349] width 180 height 13
